Goal: Transaction & Acquisition: Purchase product/service

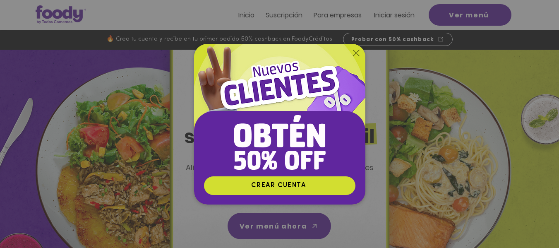
click at [395, 14] on div "Nuevos suscriptores 50% off" at bounding box center [279, 124] width 559 height 248
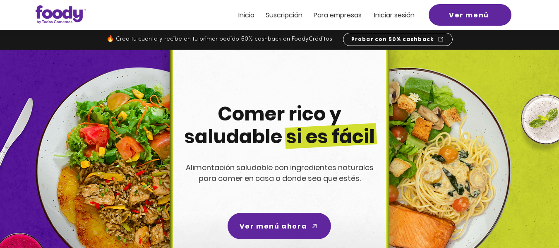
click at [395, 14] on span "Iniciar sesión" at bounding box center [394, 15] width 41 height 10
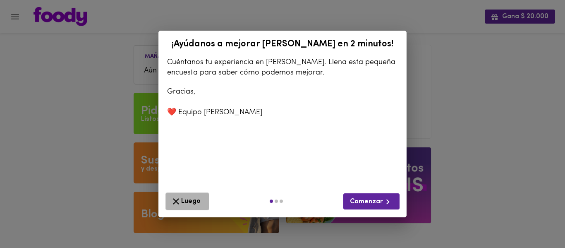
click at [180, 198] on icon "button" at bounding box center [176, 201] width 10 height 10
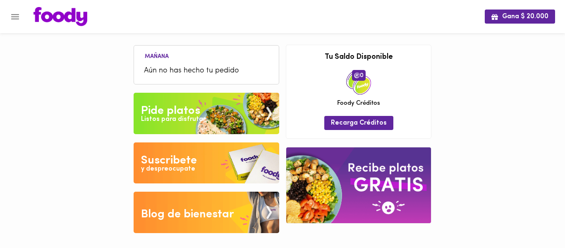
click at [243, 68] on span "Aún no has hecho tu pedido" at bounding box center [206, 70] width 125 height 11
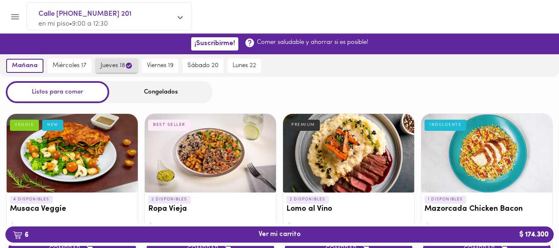
click at [126, 63] on icon "button" at bounding box center [129, 65] width 6 height 6
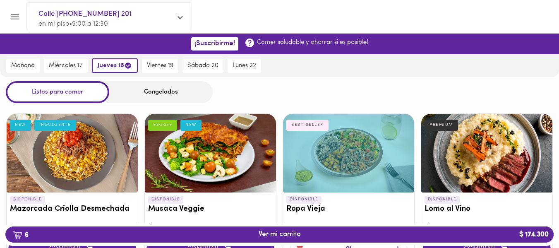
click at [154, 90] on div "Congelados" at bounding box center [160, 92] width 103 height 22
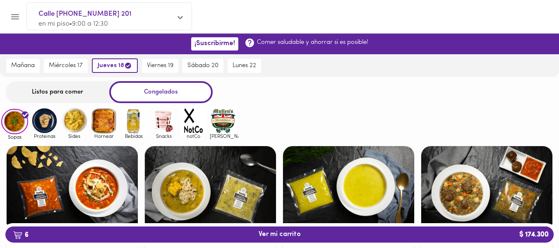
click at [46, 127] on img at bounding box center [44, 120] width 27 height 27
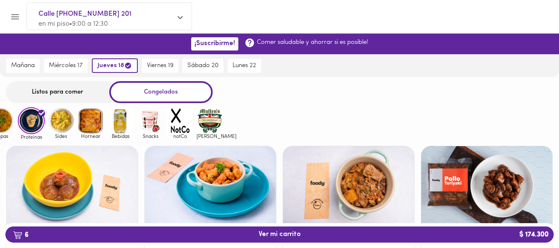
click at [64, 119] on img at bounding box center [61, 120] width 27 height 27
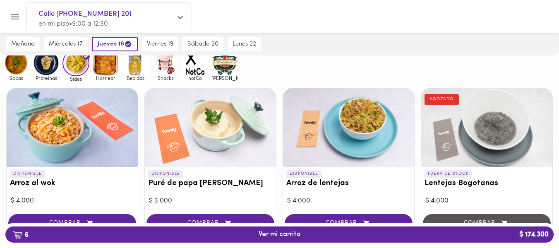
scroll to position [57, 0]
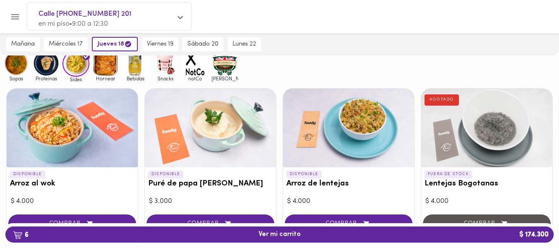
click at [96, 69] on img at bounding box center [105, 63] width 27 height 27
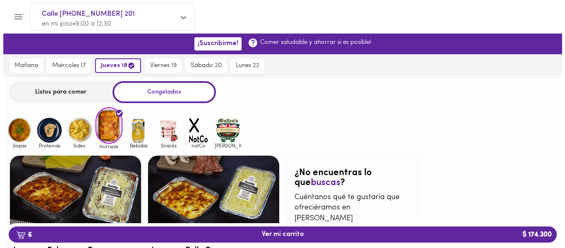
scroll to position [103, 0]
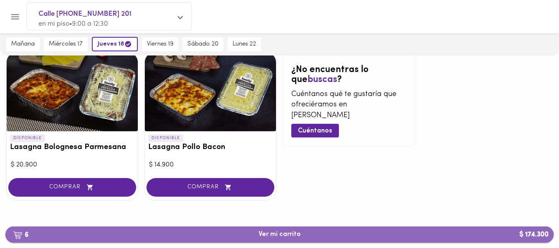
click at [254, 235] on span "6 Ver mi carrito $ 174.300" at bounding box center [279, 234] width 535 height 8
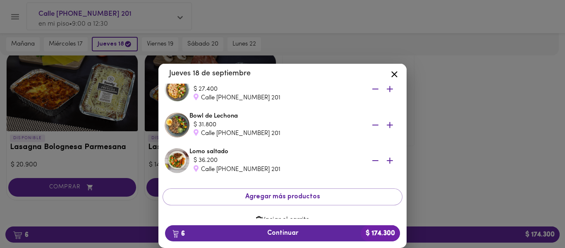
scroll to position [148, 0]
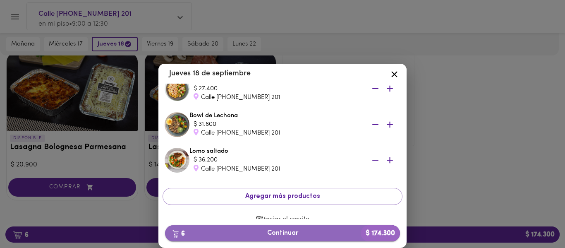
click at [273, 230] on span "6 Continuar $ 174.300" at bounding box center [283, 233] width 222 height 8
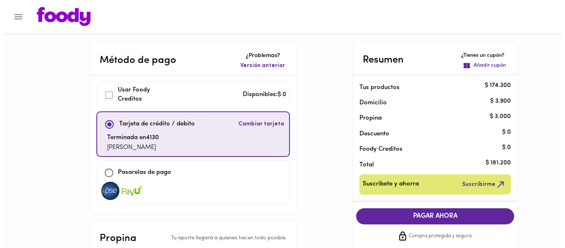
scroll to position [73, 0]
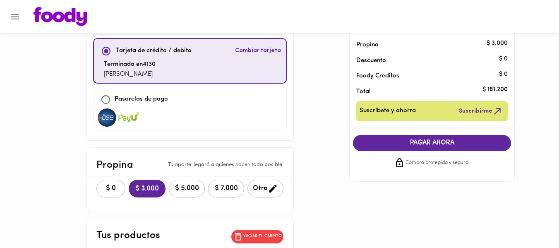
click at [244, 48] on span "Cambiar tarjeta" at bounding box center [258, 51] width 46 height 8
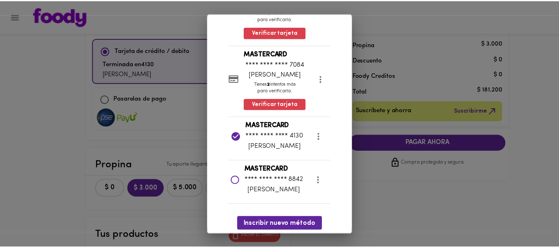
scroll to position [104, 0]
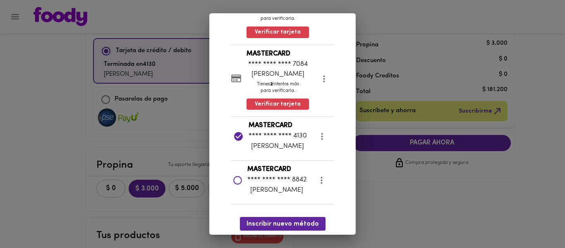
click at [233, 180] on icon at bounding box center [237, 180] width 9 height 9
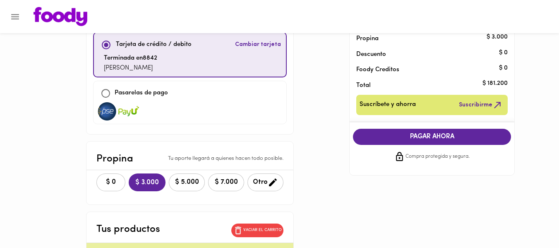
scroll to position [79, 0]
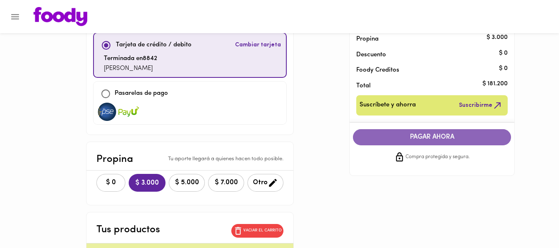
click at [426, 140] on span "PAGAR AHORA" at bounding box center [431, 137] width 141 height 8
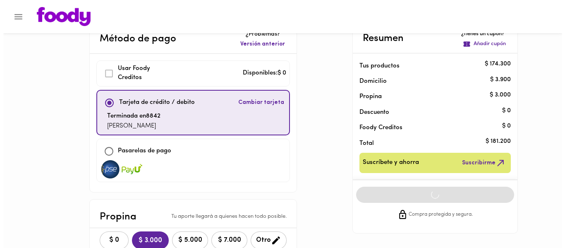
scroll to position [0, 0]
